Goal: Check status: Check status

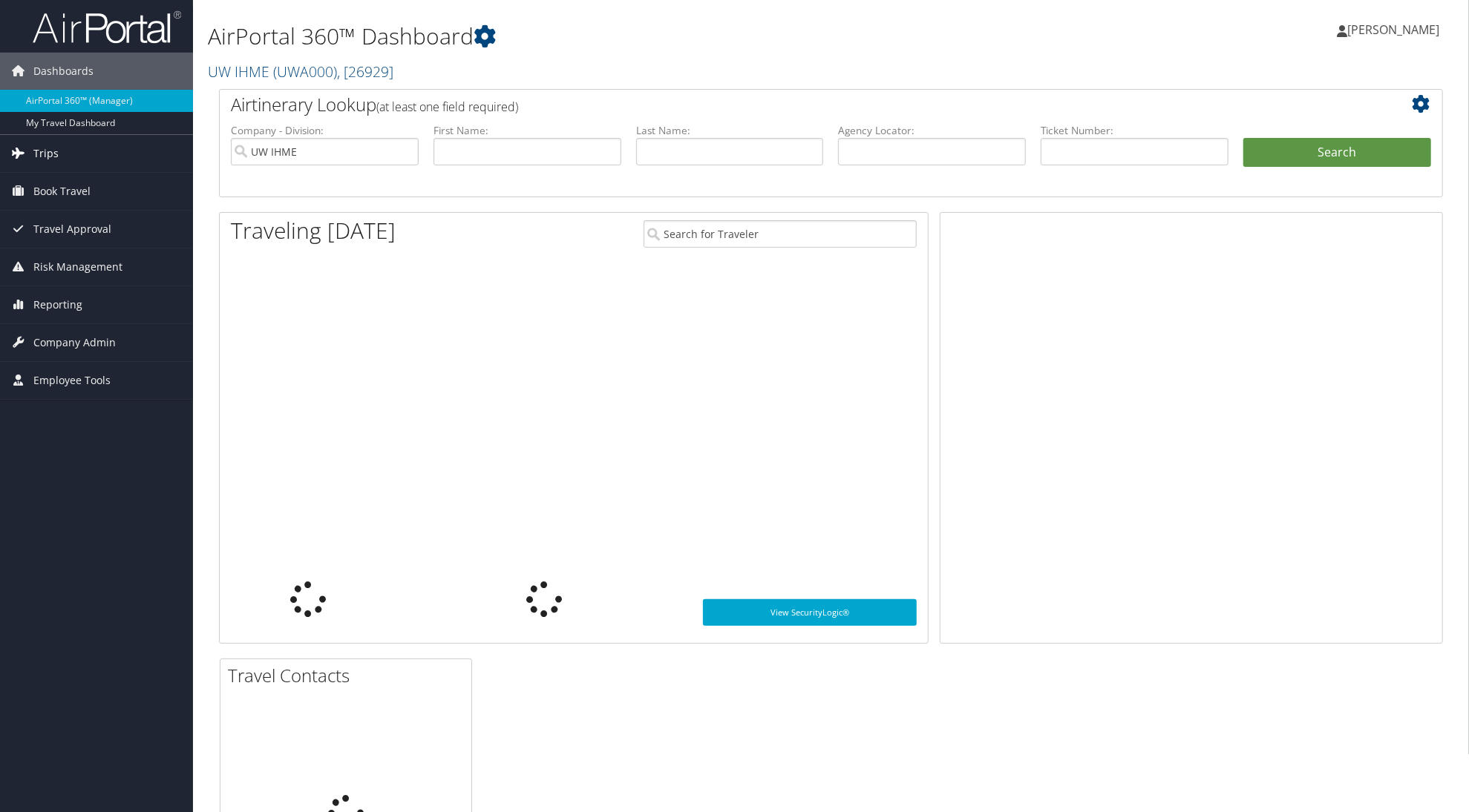
click at [49, 152] on span "Trips" at bounding box center [46, 153] width 25 height 37
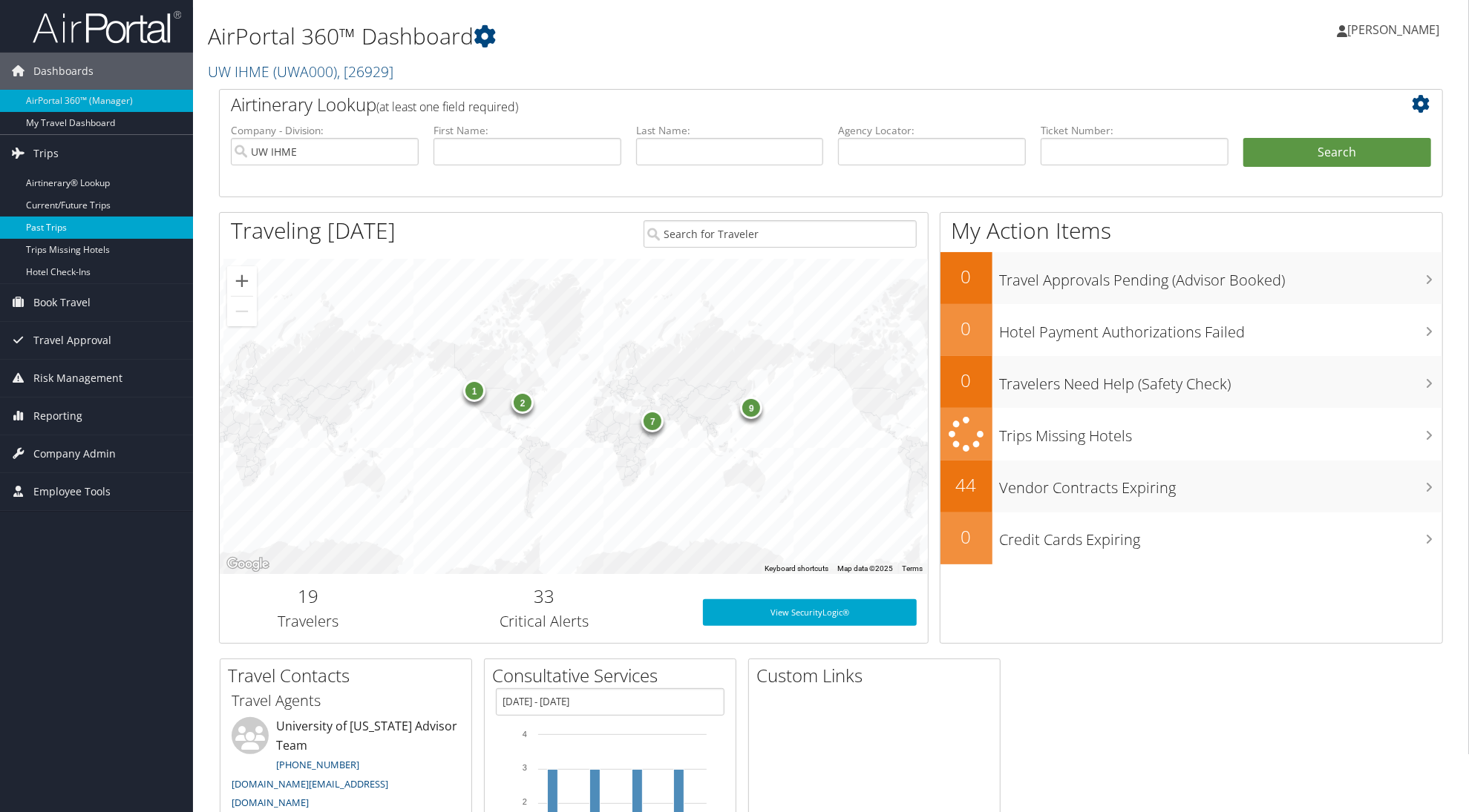
click at [57, 229] on link "Past Trips" at bounding box center [96, 228] width 193 height 23
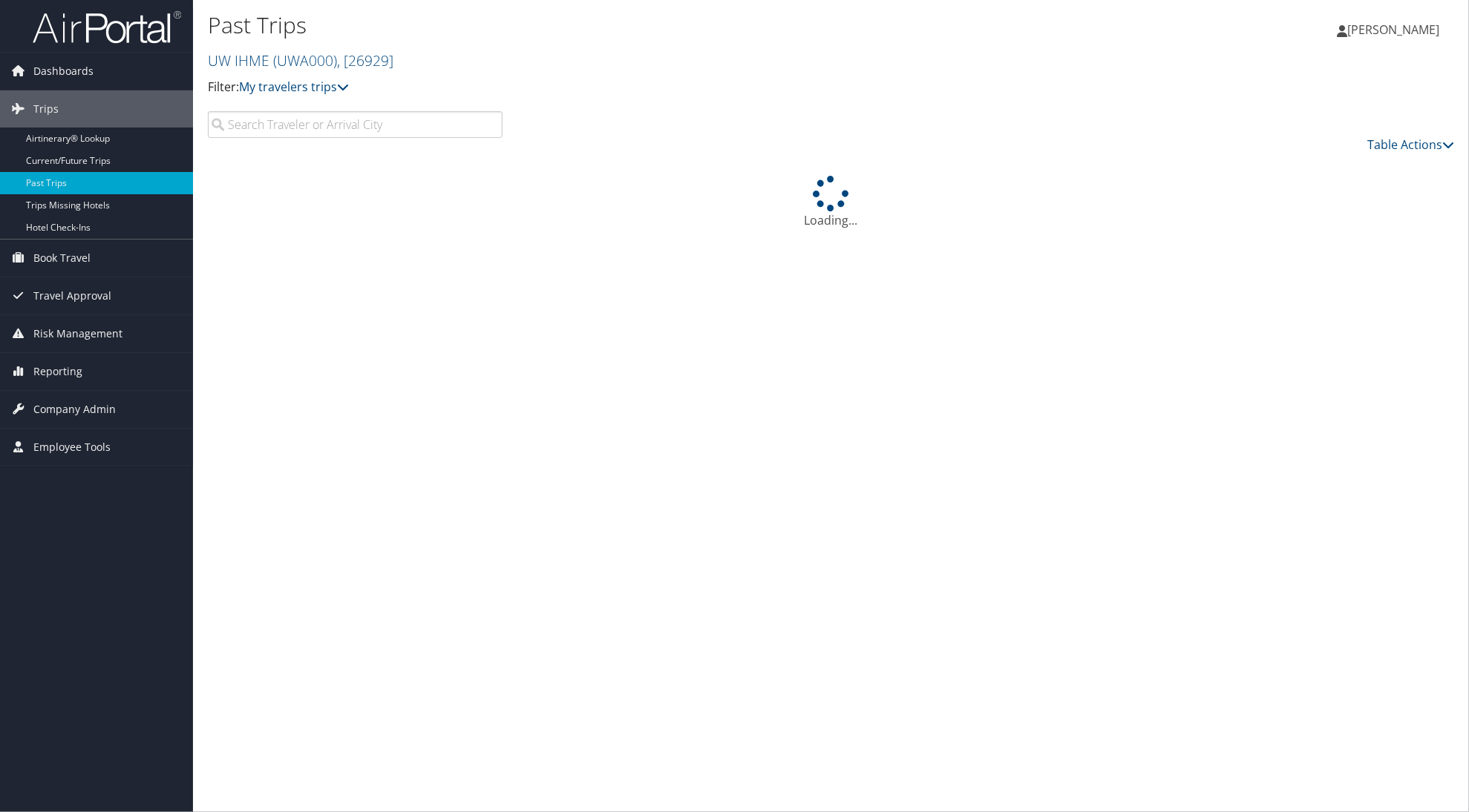
click at [488, 124] on input "search" at bounding box center [355, 125] width 294 height 27
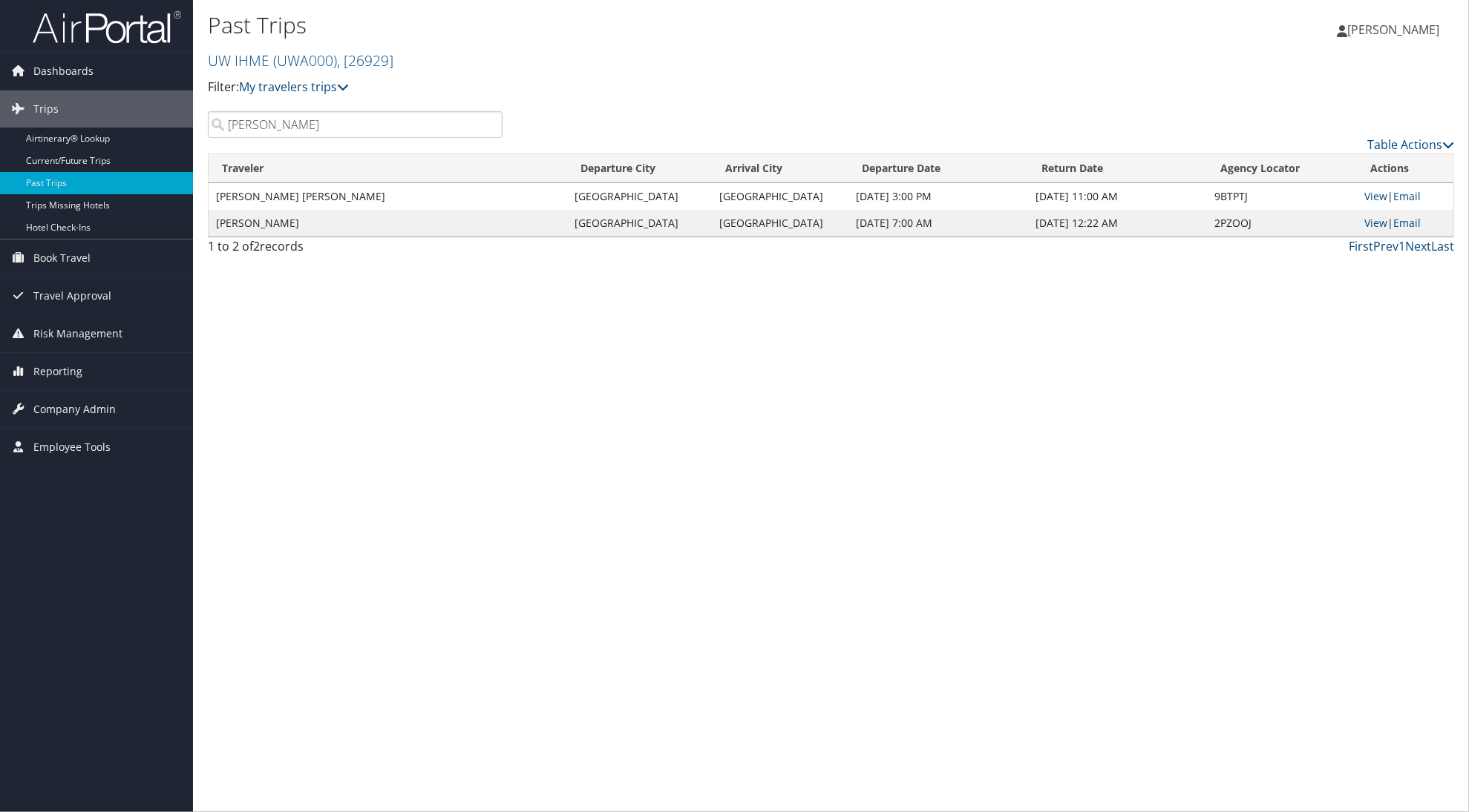
type input "[PERSON_NAME]"
click at [991, 443] on div "Past Trips UW IHME ( UWA000 ) , [ 26929 ] Filter: My travelers trips My trips R…" at bounding box center [831, 406] width 1276 height 812
